Goal: Task Accomplishment & Management: Use online tool/utility

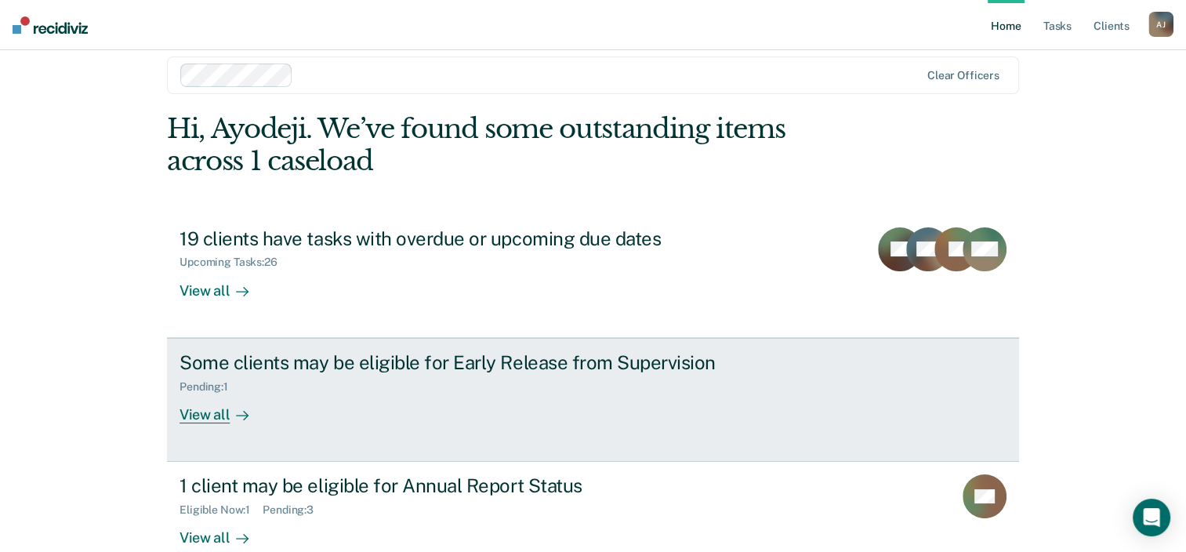
scroll to position [51, 0]
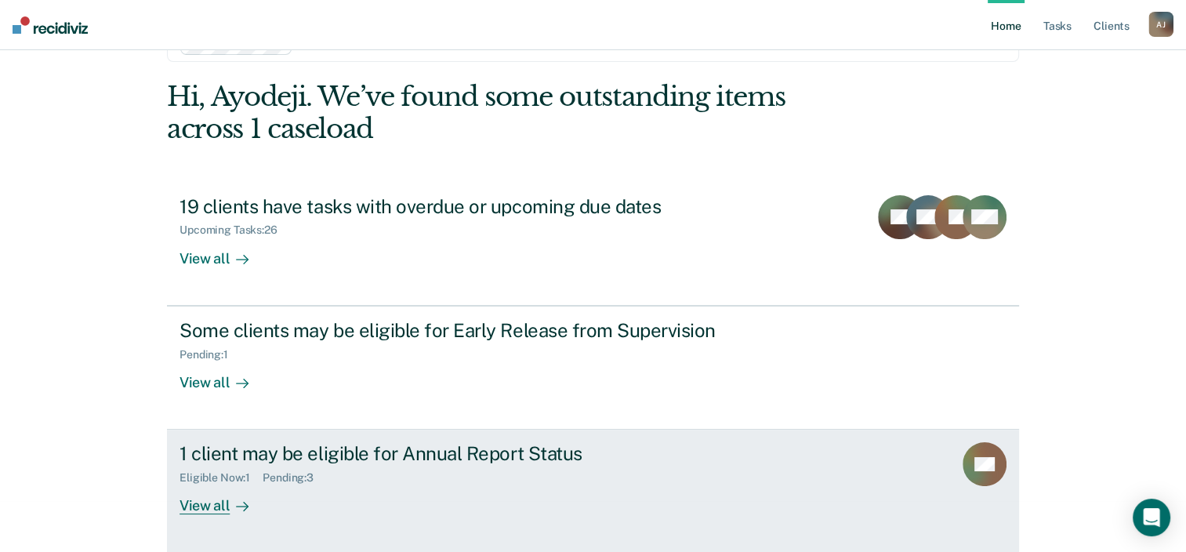
click at [223, 478] on div "Eligible Now : 1" at bounding box center [221, 477] width 83 height 13
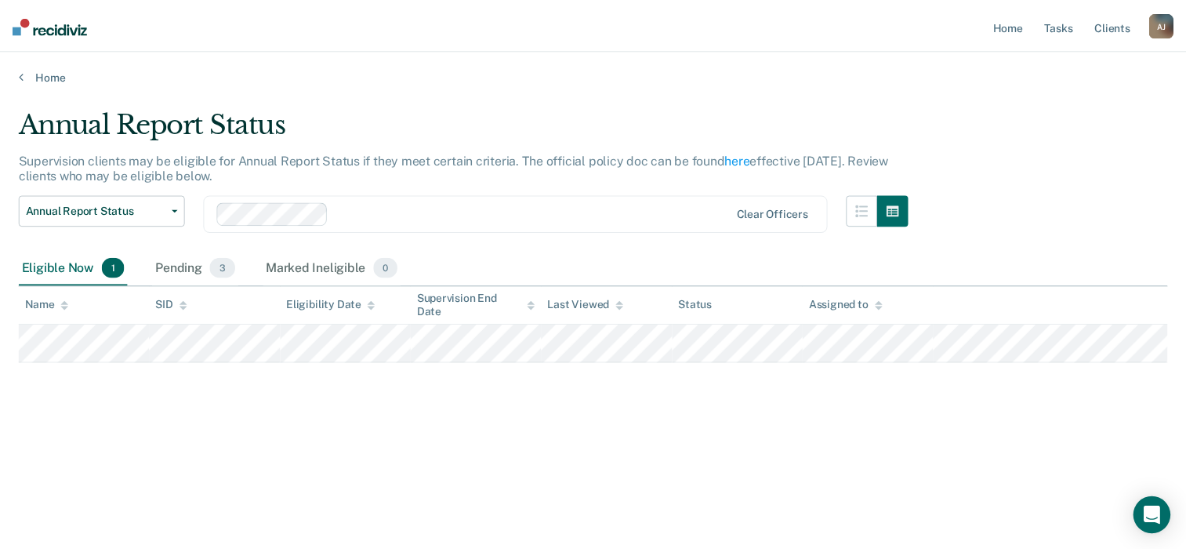
scroll to position [51, 0]
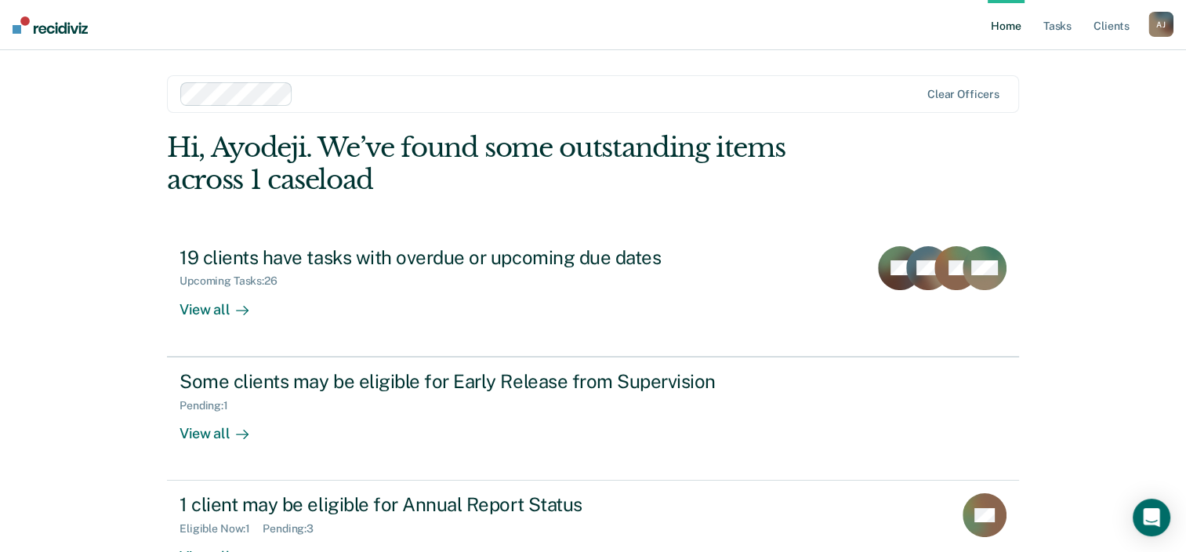
click at [1157, 27] on div "A J" at bounding box center [1161, 24] width 25 height 25
click at [1060, 101] on link "Log Out" at bounding box center [1098, 102] width 126 height 13
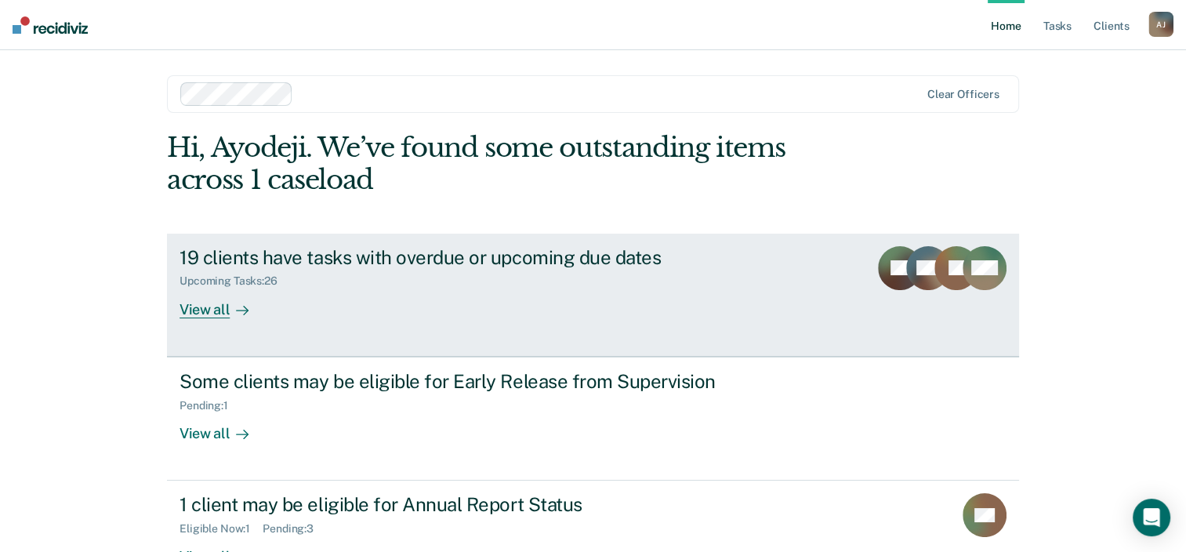
click at [216, 308] on div "View all" at bounding box center [224, 303] width 88 height 31
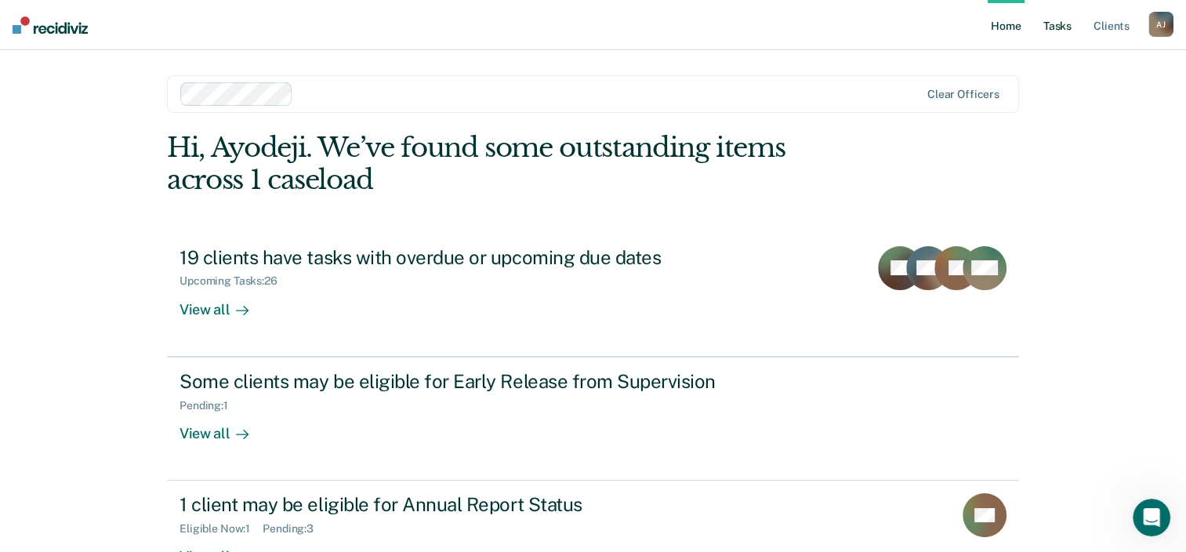
click at [1062, 29] on link "Tasks" at bounding box center [1057, 25] width 34 height 50
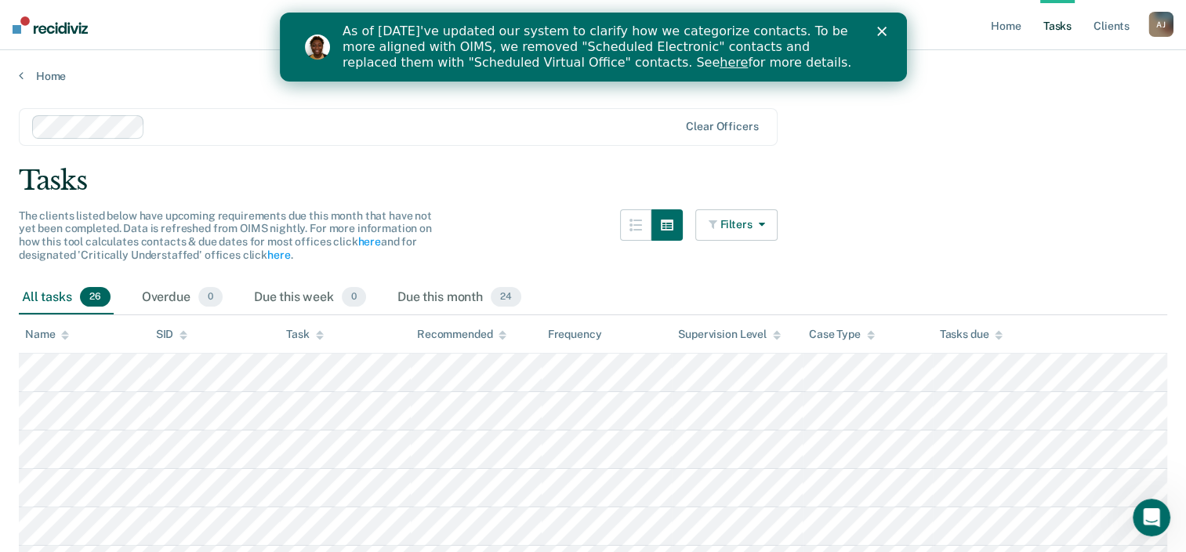
click at [764, 220] on icon "button" at bounding box center [758, 224] width 13 height 11
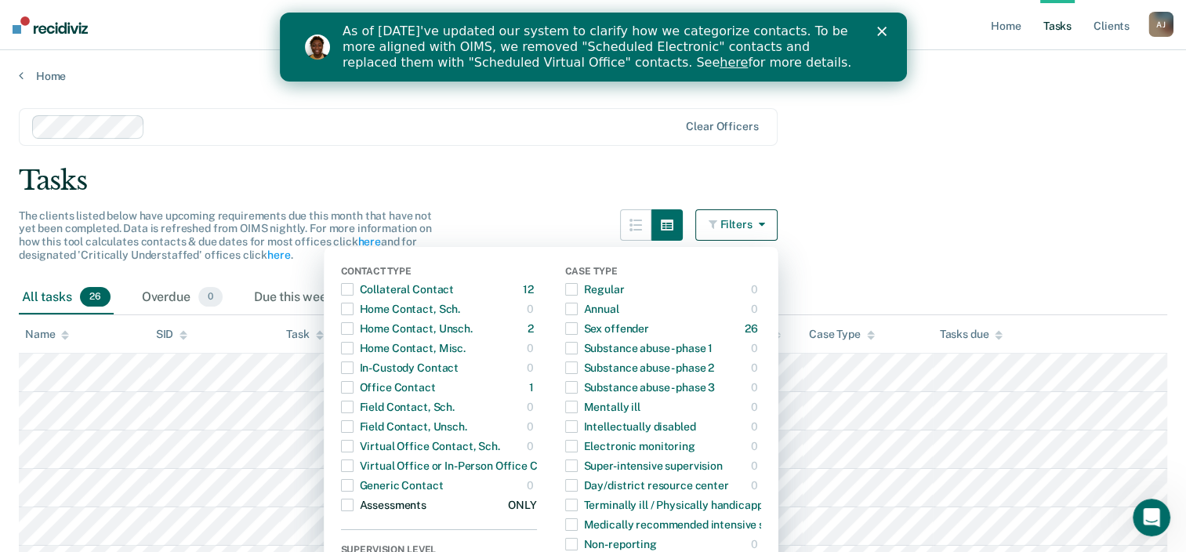
click at [354, 504] on span "button" at bounding box center [347, 505] width 13 height 13
click at [902, 213] on main "Clear officers Tasks The clients listed below have upcoming requirements due th…" at bounding box center [593, 343] width 1186 height 521
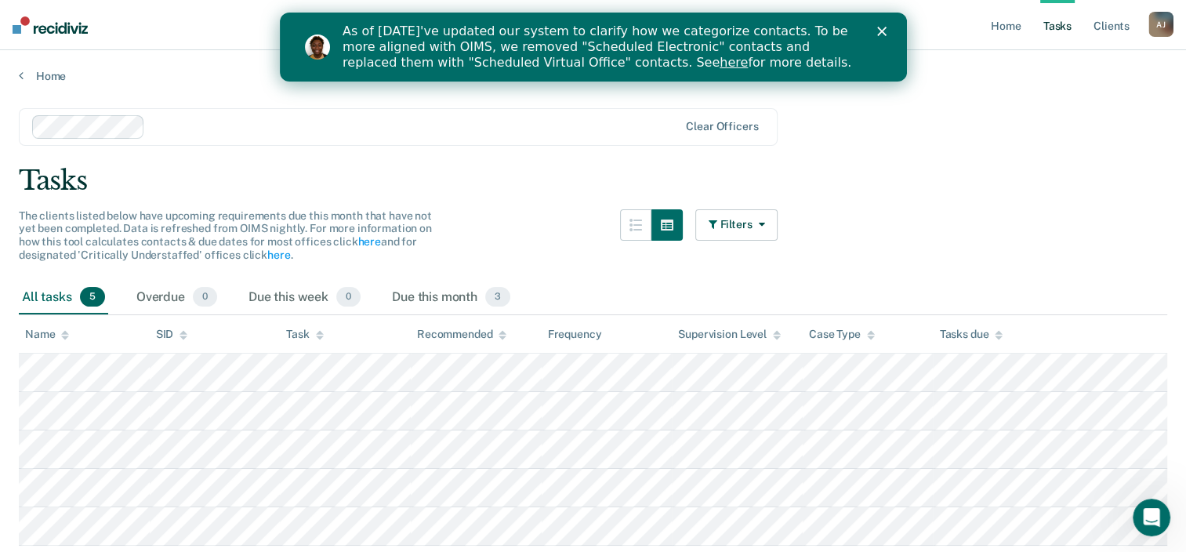
scroll to position [56, 0]
